Goal: Information Seeking & Learning: Find specific fact

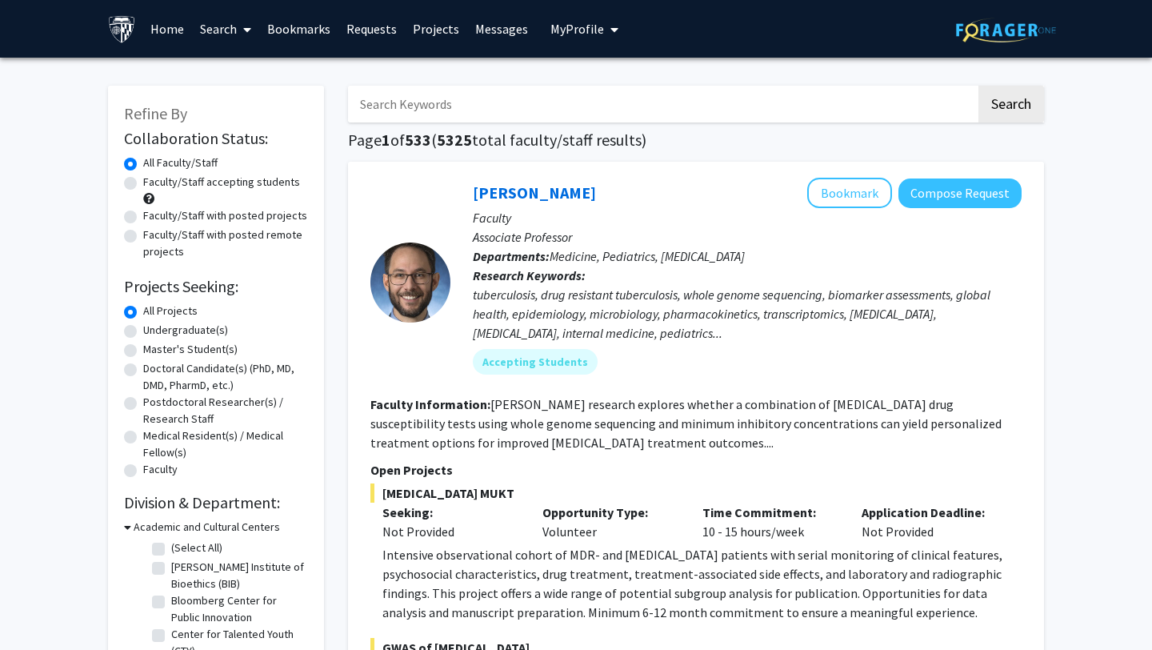
click at [223, 37] on link "Search" at bounding box center [225, 29] width 67 height 56
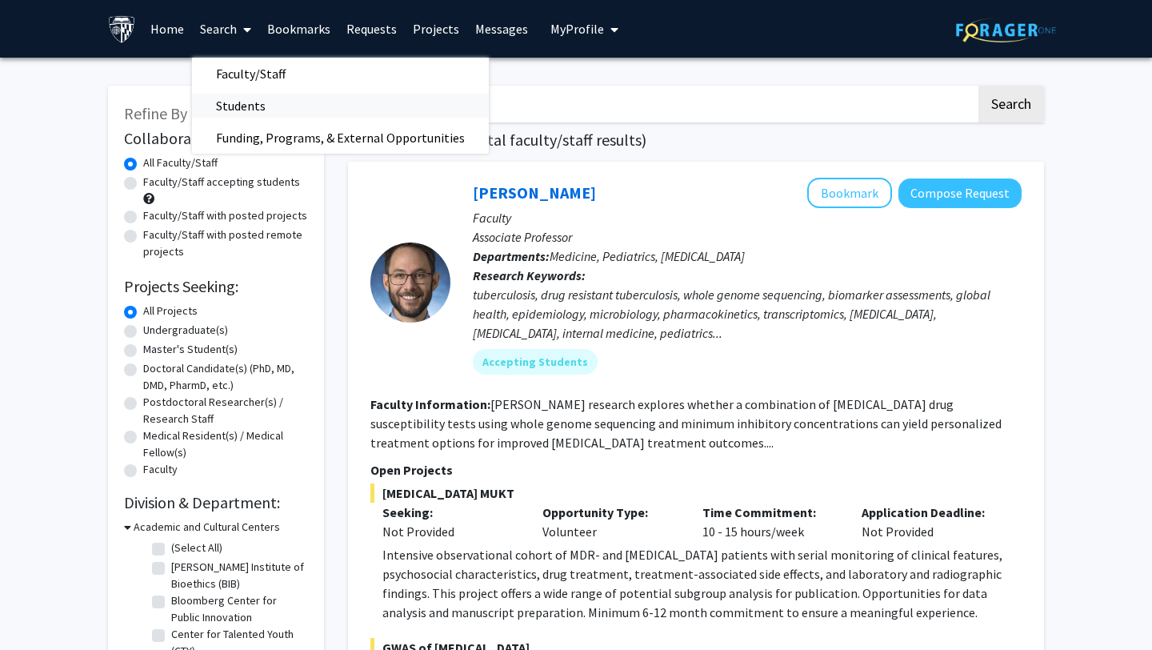
click at [223, 98] on span "Students" at bounding box center [241, 106] width 98 height 32
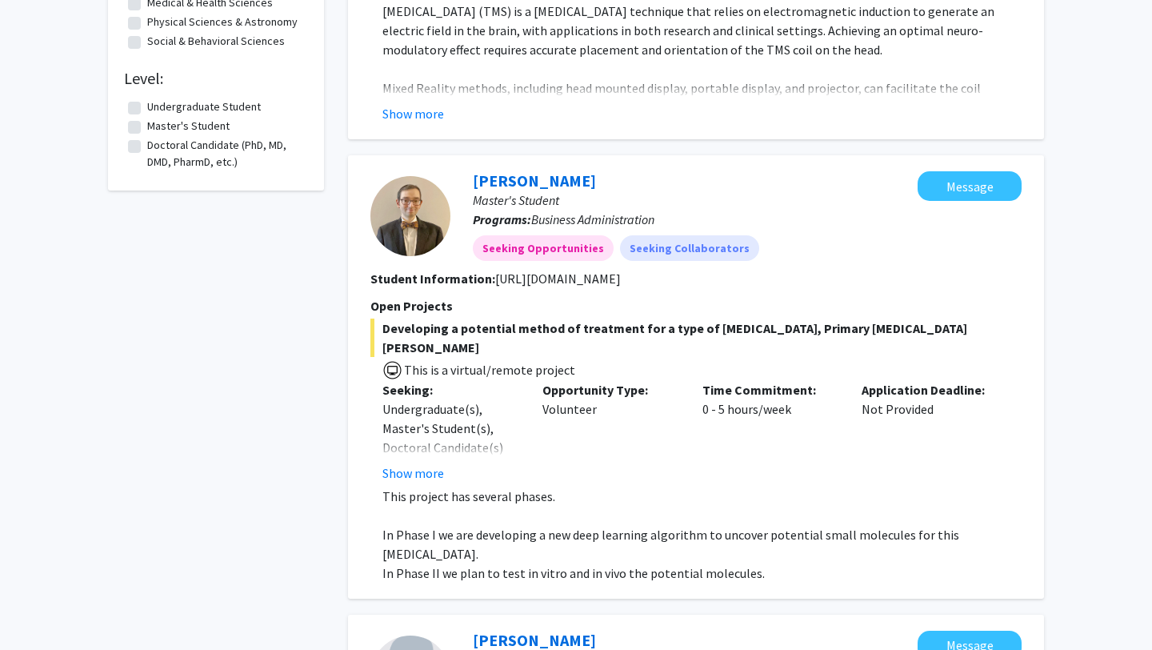
scroll to position [520, 0]
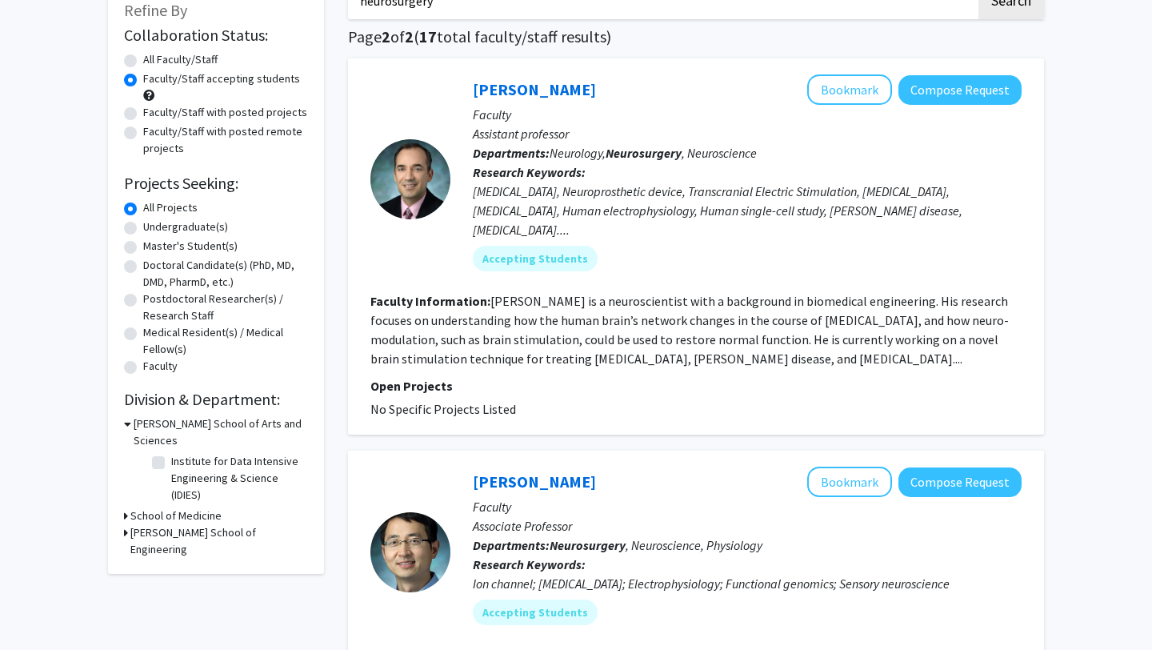
scroll to position [88, 0]
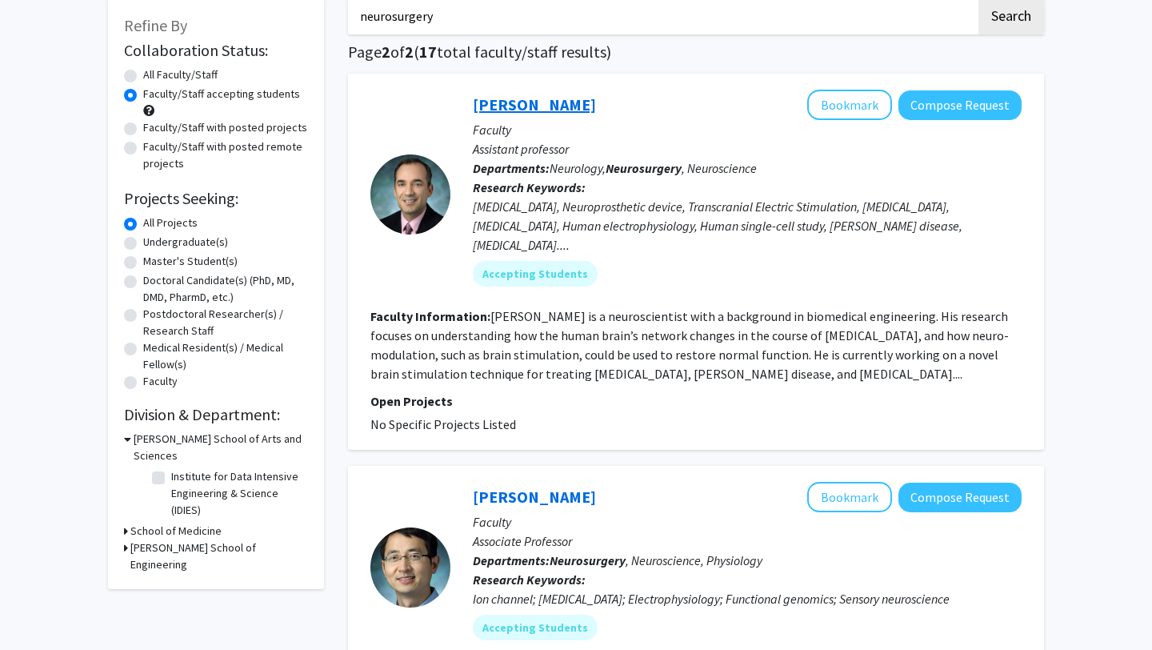
click at [507, 106] on link "[PERSON_NAME]" at bounding box center [534, 104] width 123 height 20
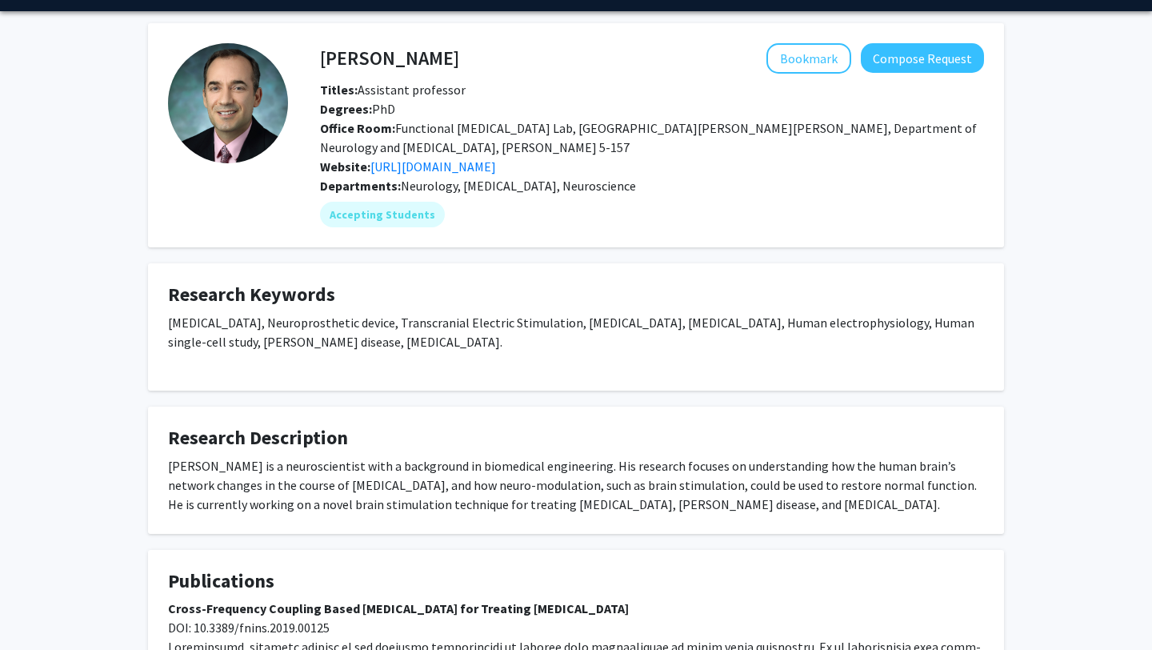
scroll to position [69, 0]
